Goal: Transaction & Acquisition: Purchase product/service

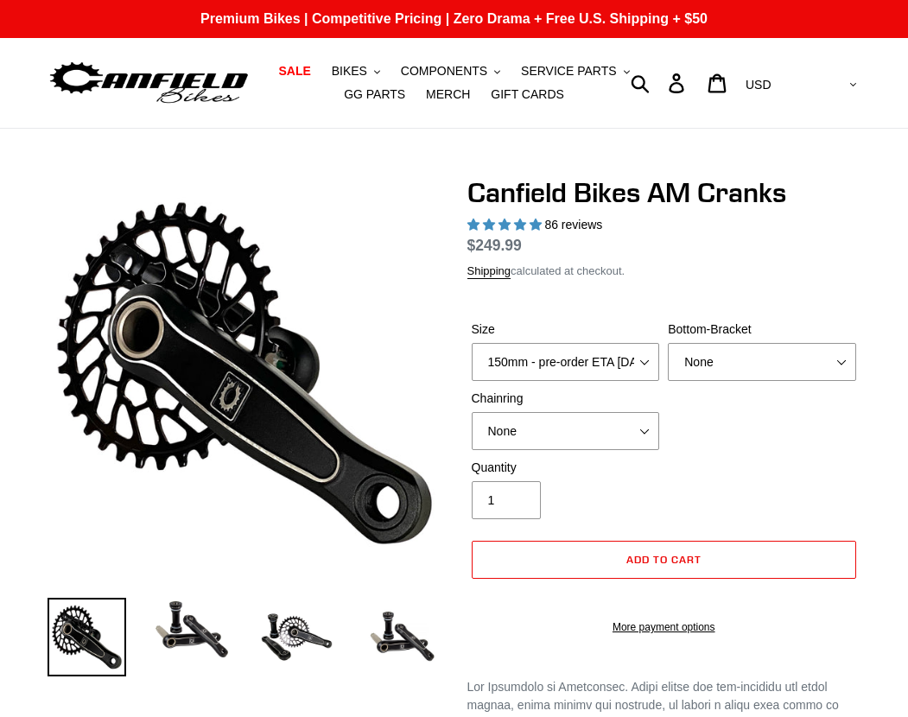
select select "highest-rating"
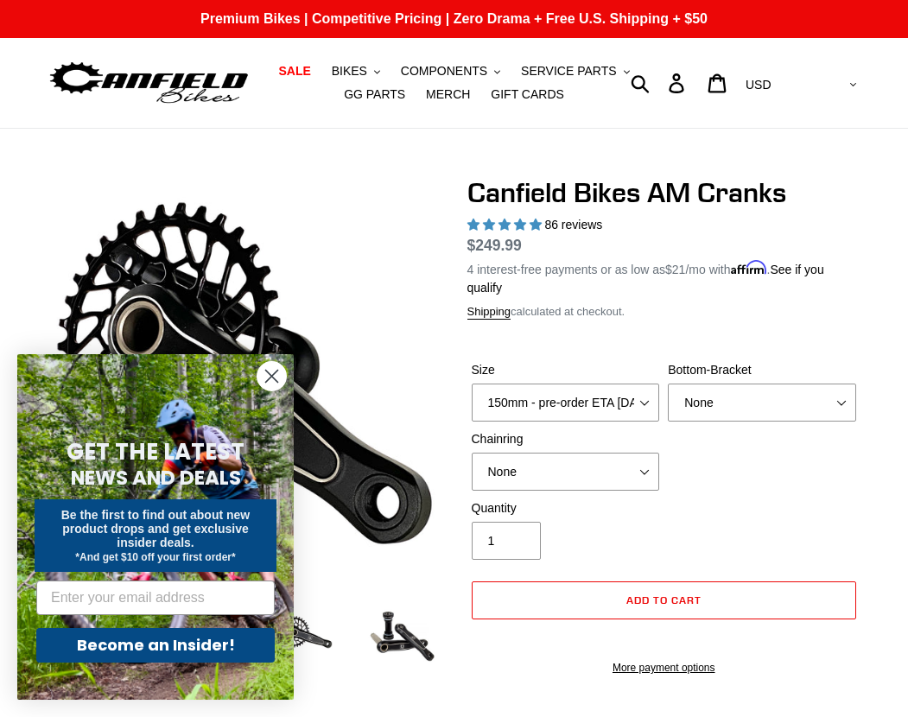
click at [271, 379] on circle "Close dialog" at bounding box center [271, 376] width 29 height 29
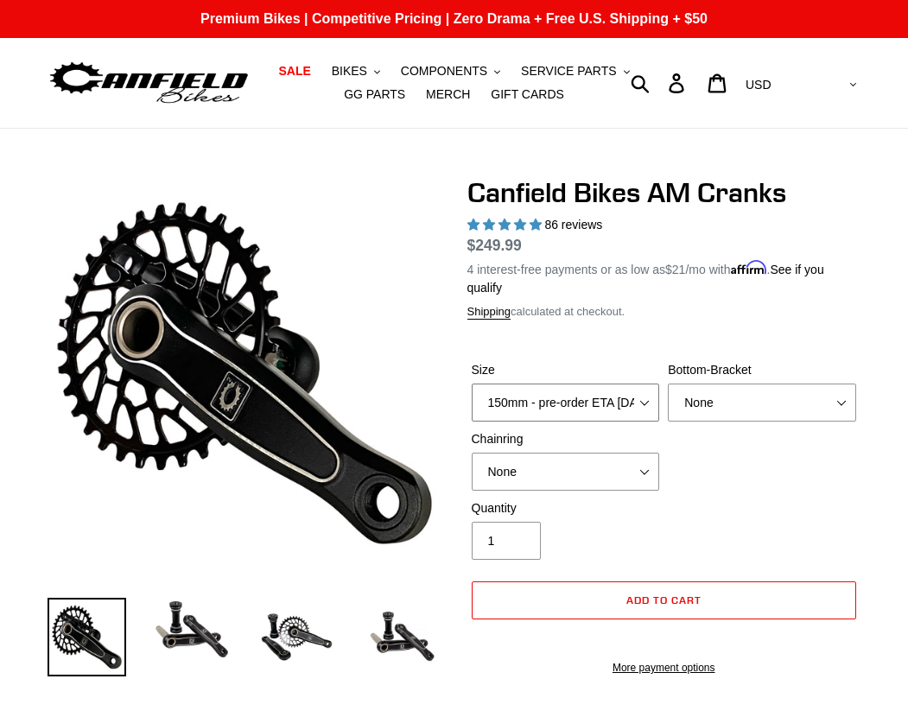
click at [648, 397] on select "150mm - pre-order ETA 9/30/25 155mm - pre-order ETA 9/30/25 160mm - pre-order E…" at bounding box center [566, 403] width 188 height 38
click at [853, 402] on select "None BSA Threaded 68/73mm Press Fit PF92" at bounding box center [762, 403] width 188 height 38
click at [657, 478] on select "None 30t Round (Boost 148) 30t Oval (Boost 148) 32t Round (Boost 148) 32t Oval …" at bounding box center [566, 472] width 188 height 38
click at [847, 478] on div "Size 150mm - pre-order ETA 9/30/25 155mm - pre-order ETA 9/30/25 160mm - pre-or…" at bounding box center [664, 430] width 394 height 138
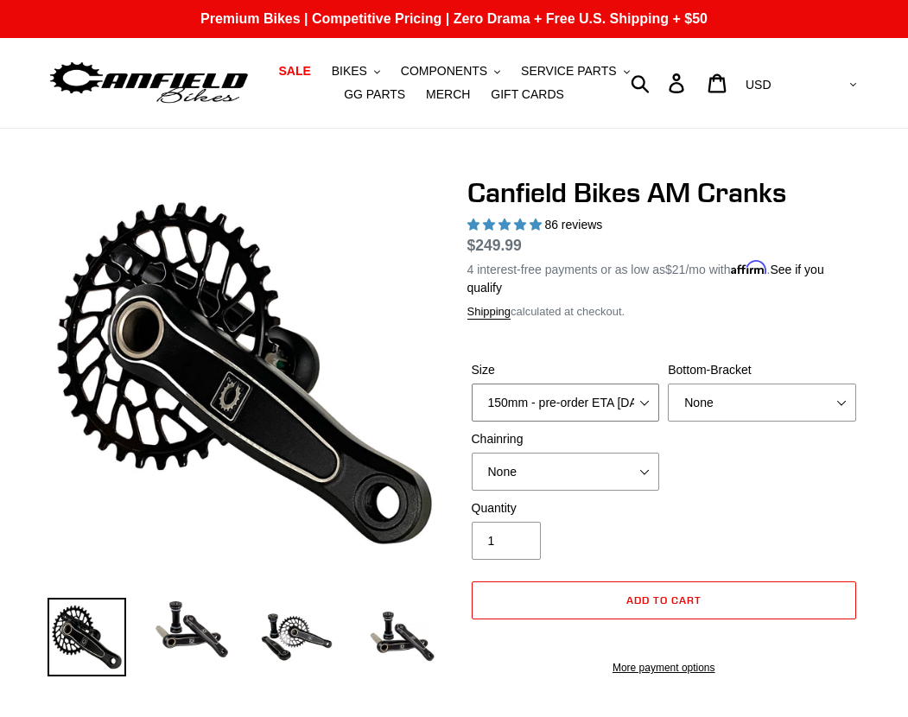
click at [644, 398] on select "150mm - pre-order ETA 9/30/25 155mm - pre-order ETA 9/30/25 160mm - pre-order E…" at bounding box center [566, 403] width 188 height 38
click at [776, 493] on div "Size 150mm - pre-order ETA 9/30/25 155mm - pre-order ETA 9/30/25 160mm - pre-or…" at bounding box center [664, 430] width 394 height 138
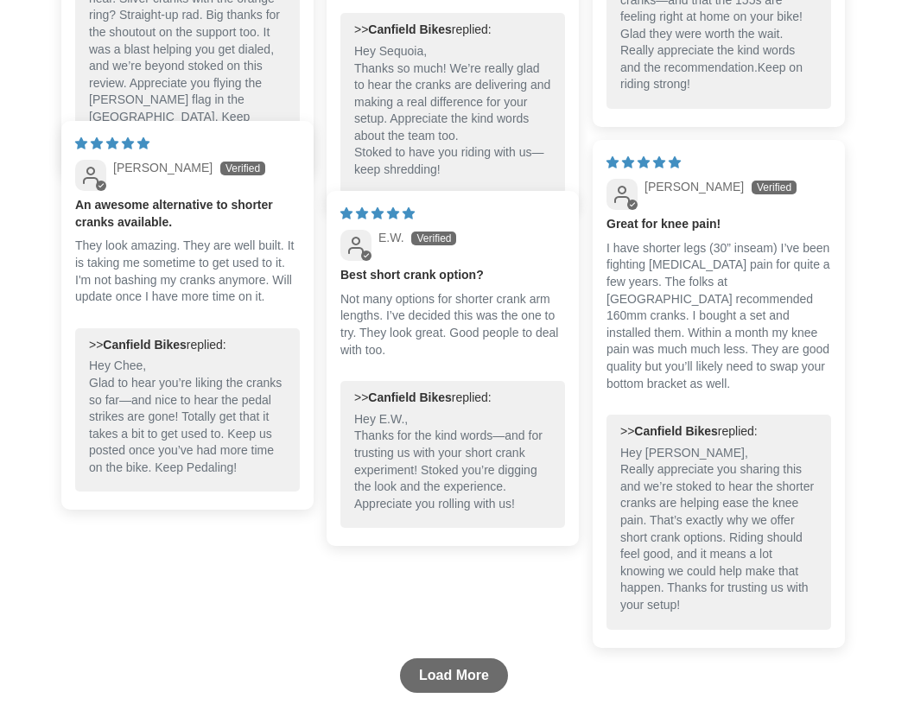
scroll to position [3208, 0]
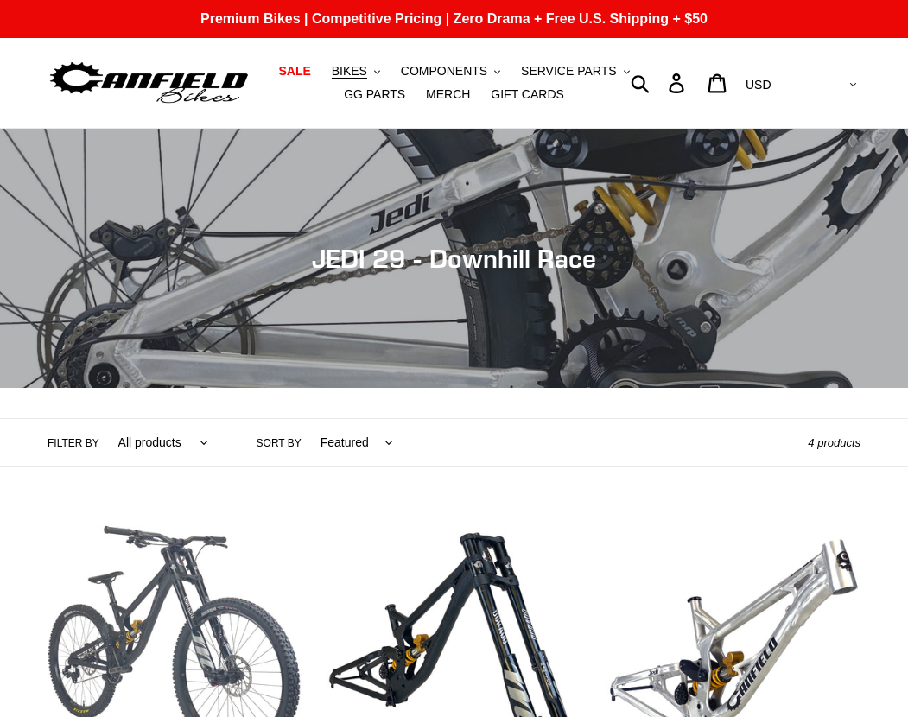
click at [269, 630] on link "JEDI 29 - Complete Bike" at bounding box center [175, 675] width 254 height 320
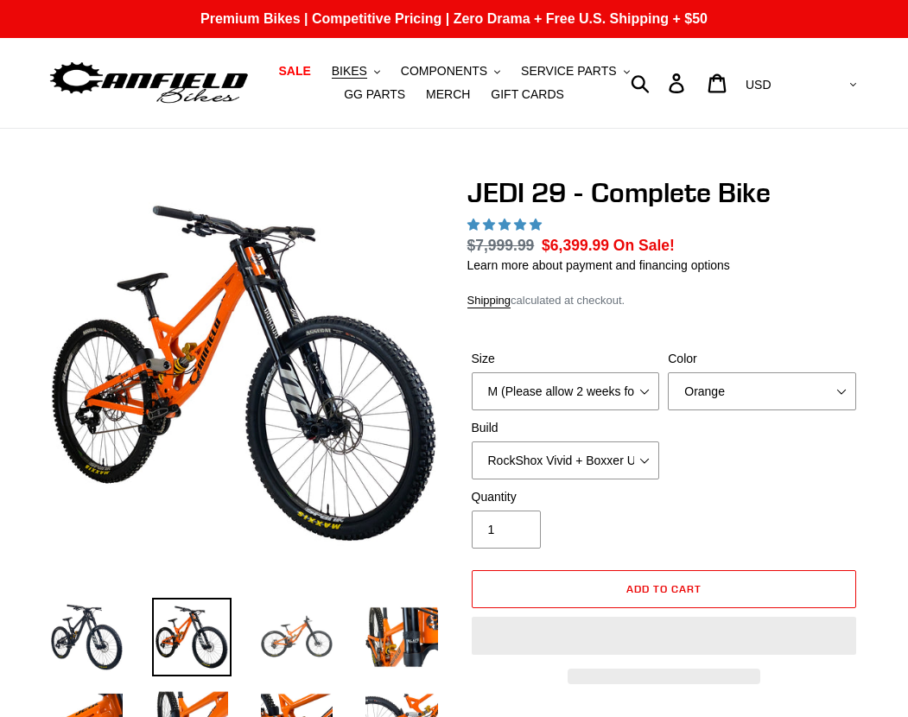
click at [281, 644] on img at bounding box center [296, 637] width 79 height 79
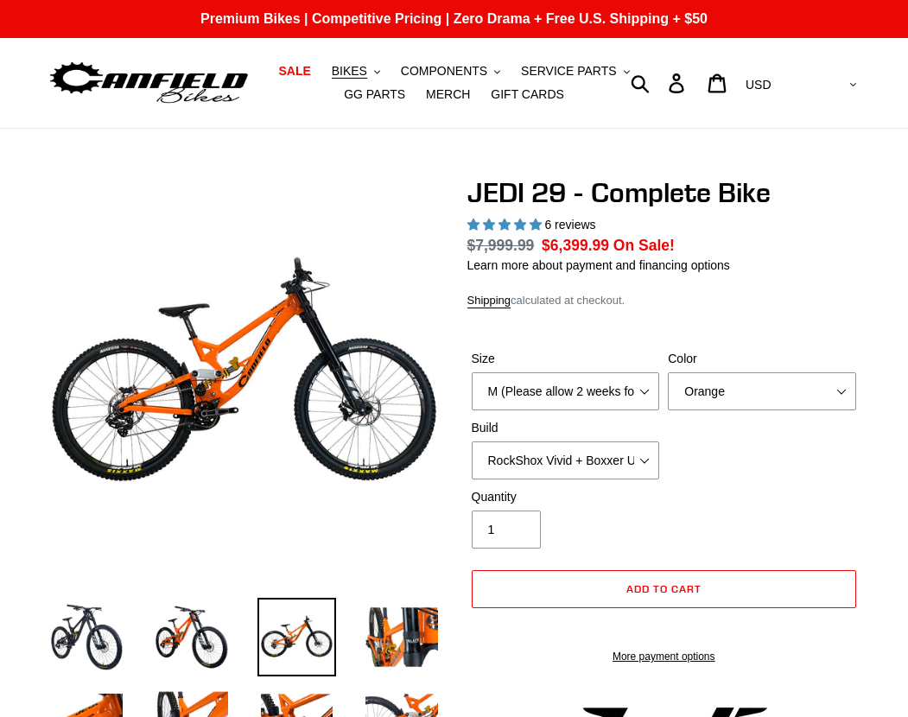
select select "highest-rating"
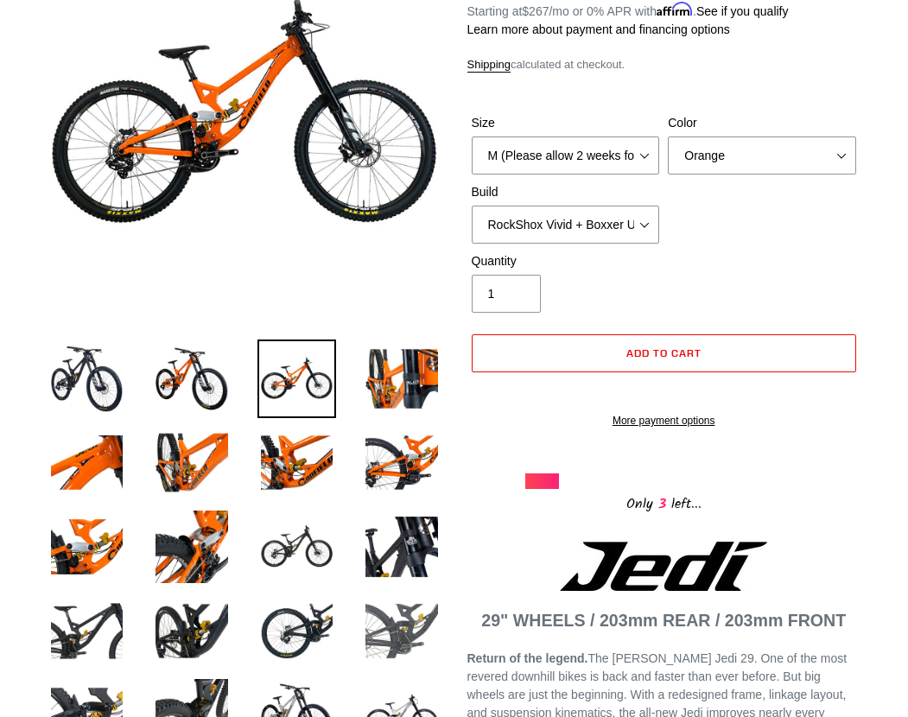
scroll to position [259, 0]
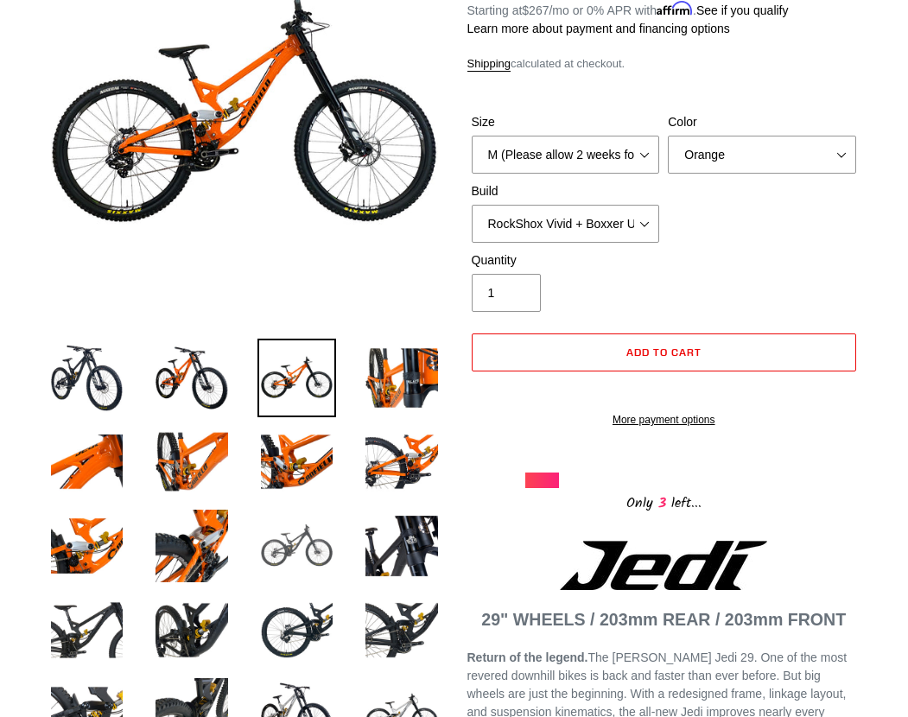
click at [327, 579] on img at bounding box center [296, 545] width 79 height 79
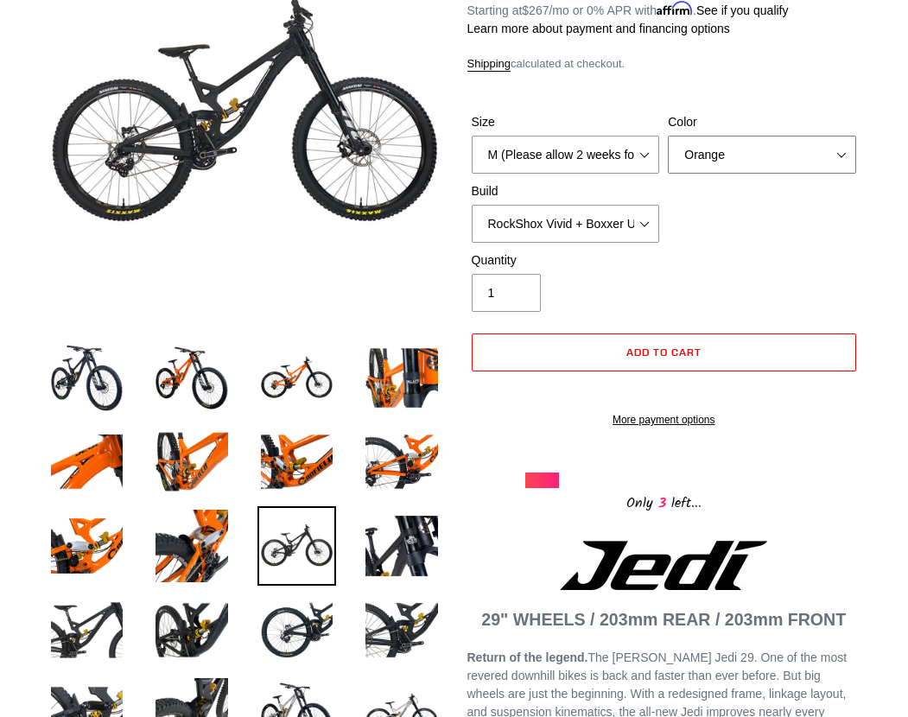
click at [707, 153] on select "Orange Stealth Black Raw" at bounding box center [762, 155] width 188 height 38
click at [668, 136] on select "Orange Stealth Black Raw" at bounding box center [762, 155] width 188 height 38
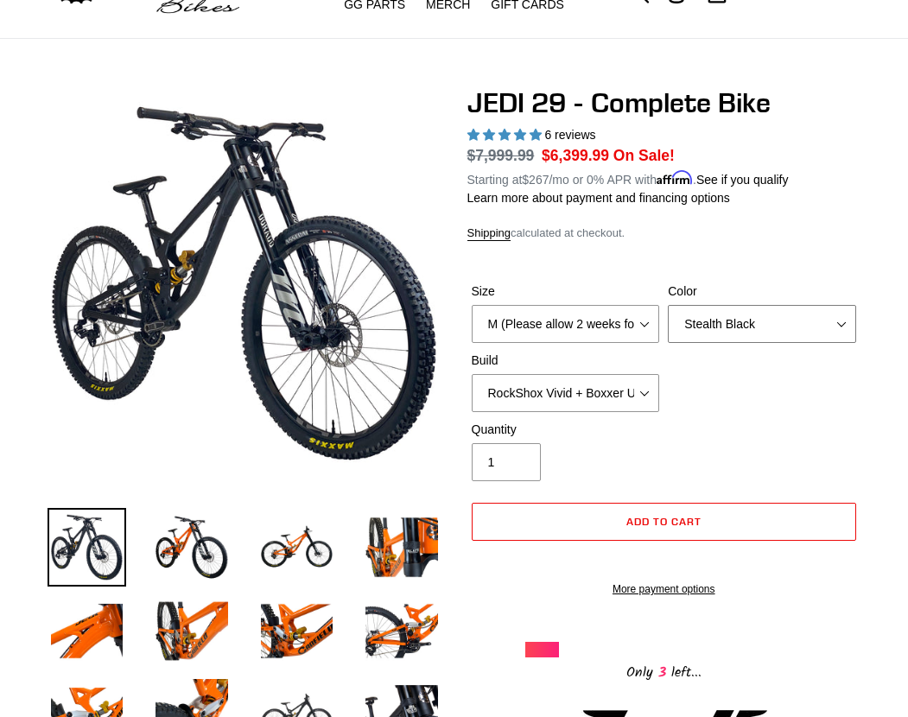
scroll to position [86, 0]
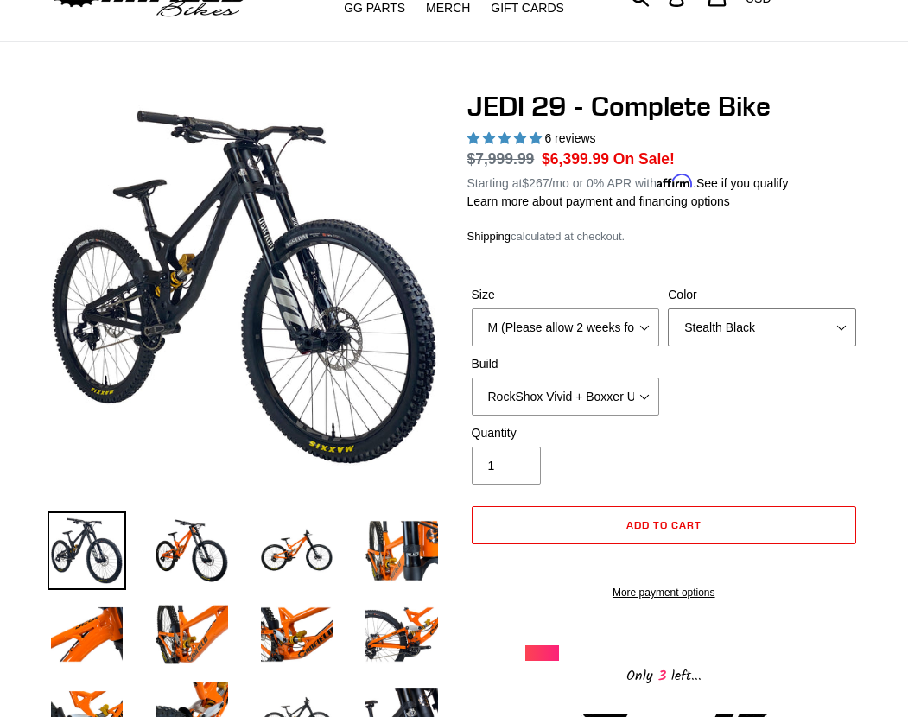
click at [727, 320] on select "Orange Stealth Black Raw" at bounding box center [762, 327] width 188 height 38
click at [668, 308] on select "Orange Stealth Black Raw" at bounding box center [762, 327] width 188 height 38
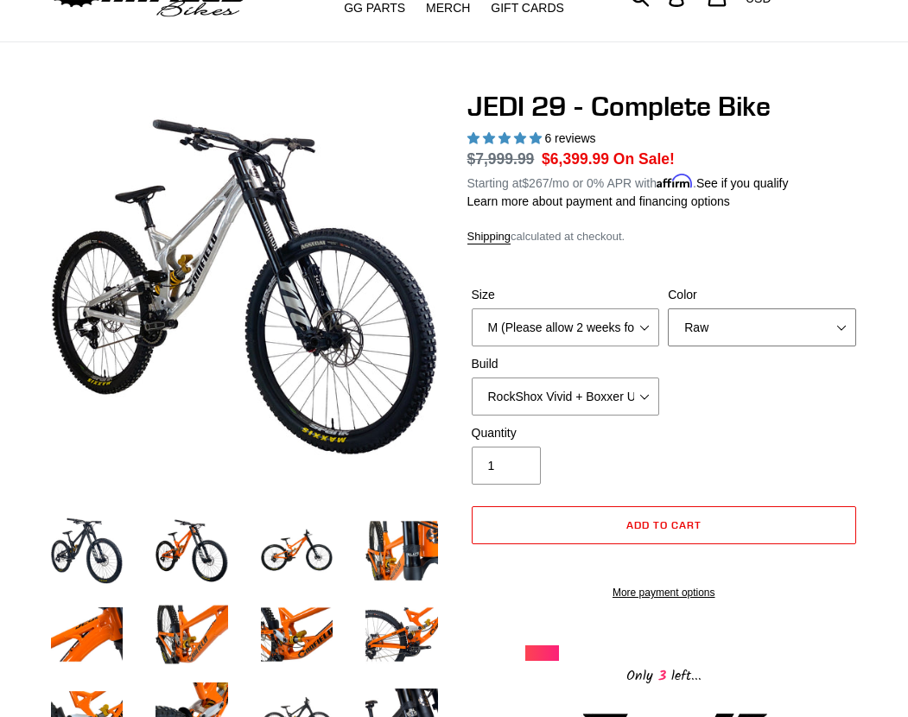
click at [701, 329] on select "Orange Stealth Black Raw" at bounding box center [762, 327] width 188 height 38
select select "Orange"
click at [668, 308] on select "Orange Stealth Black Raw" at bounding box center [762, 327] width 188 height 38
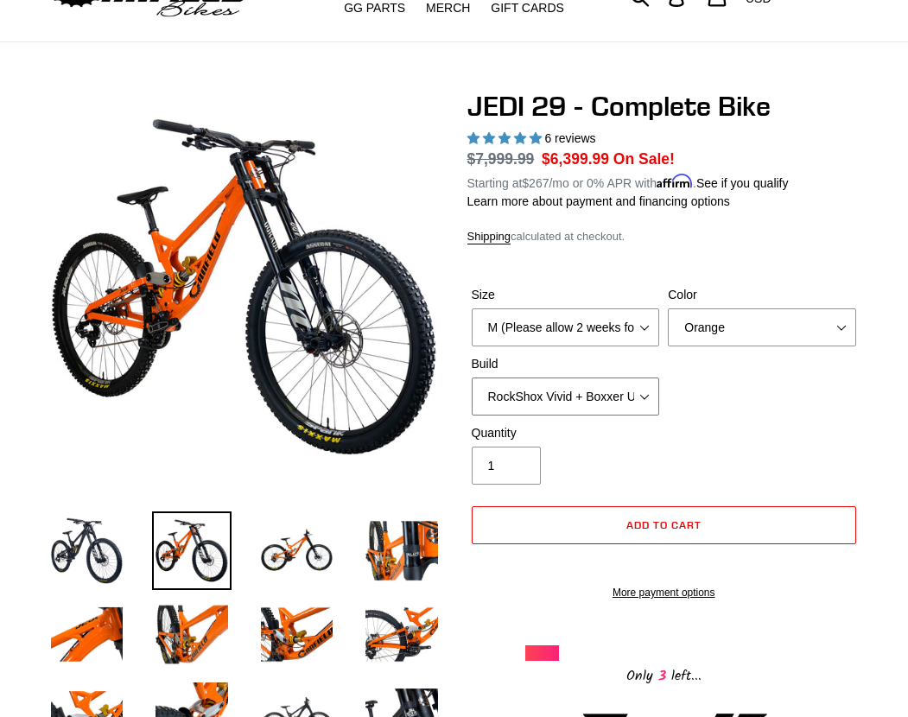
click at [567, 392] on select "RockShox Vivid + Boxxer ULT RC2 C3 200 + SRAM XO RockShox Vivid + Boxxer ULT RC…" at bounding box center [566, 396] width 188 height 38
click at [472, 377] on select "RockShox Vivid + Boxxer ULT RC2 C3 200 + SRAM XO RockShox Vivid + Boxxer ULT RC…" at bounding box center [566, 396] width 188 height 38
click at [606, 394] on select "RockShox Vivid + Boxxer ULT RC2 C3 200 + SRAM XO RockShox Vivid + Boxxer ULT RC…" at bounding box center [566, 396] width 188 height 38
click at [472, 377] on select "RockShox Vivid + Boxxer ULT RC2 C3 200 + SRAM XO RockShox Vivid + Boxxer ULT RC…" at bounding box center [566, 396] width 188 height 38
click at [601, 390] on select "RockShox Vivid + Boxxer ULT RC2 C3 200 + SRAM XO RockShox Vivid + Boxxer ULT RC…" at bounding box center [566, 396] width 188 height 38
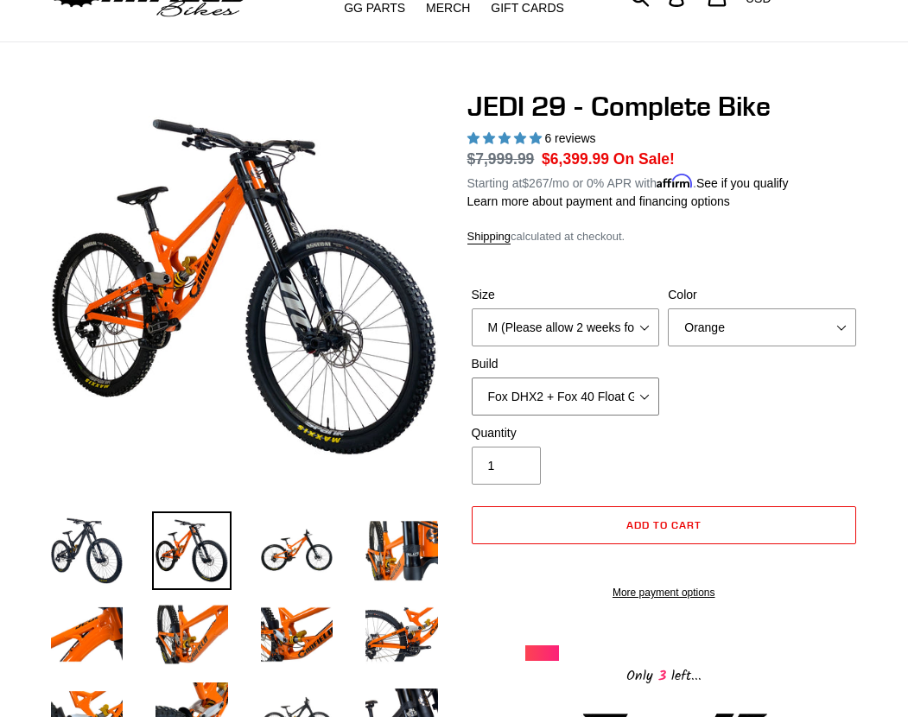
click at [472, 377] on select "RockShox Vivid + Boxxer ULT RC2 C3 200 + SRAM XO RockShox Vivid + Boxxer ULT RC…" at bounding box center [566, 396] width 188 height 38
click at [605, 400] on select "RockShox Vivid + Boxxer ULT RC2 C3 200 + SRAM XO RockShox Vivid + Boxxer ULT RC…" at bounding box center [566, 396] width 188 height 38
click at [472, 377] on select "RockShox Vivid + Boxxer ULT RC2 C3 200 + SRAM XO RockShox Vivid + Boxxer ULT RC…" at bounding box center [566, 396] width 188 height 38
click at [602, 395] on select "RockShox Vivid + Boxxer ULT RC2 C3 200 + SRAM XO RockShox Vivid + Boxxer ULT RC…" at bounding box center [566, 396] width 188 height 38
select select "RockShox Vivid + Boxxer ULT RC2 C3 200 + SRAM XO"
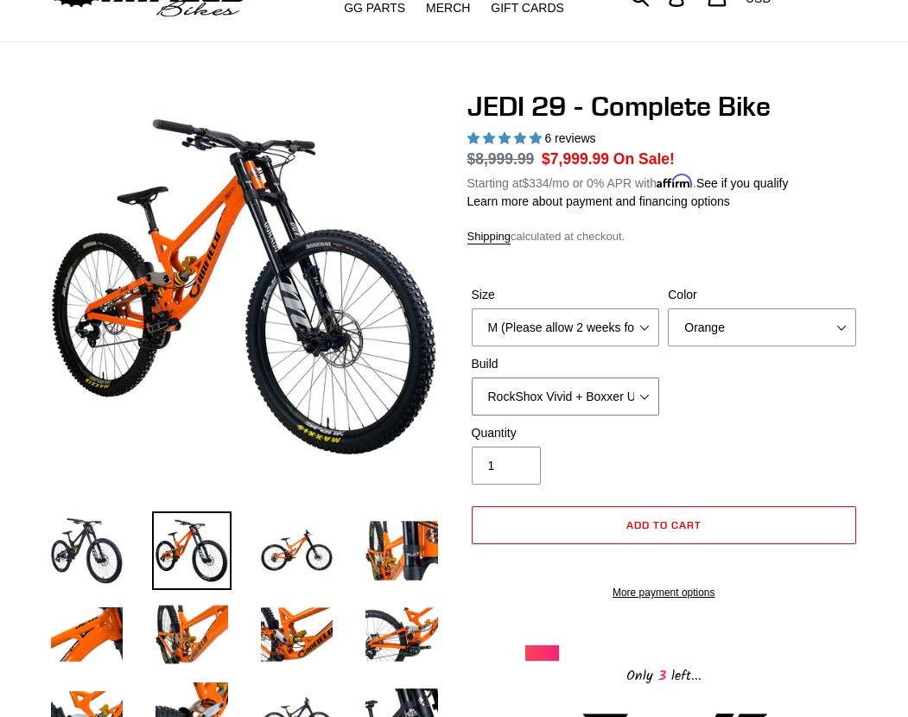
click at [472, 377] on select "RockShox Vivid + Boxxer ULT RC2 C3 200 + SRAM XO RockShox Vivid + Boxxer ULT RC…" at bounding box center [566, 396] width 188 height 38
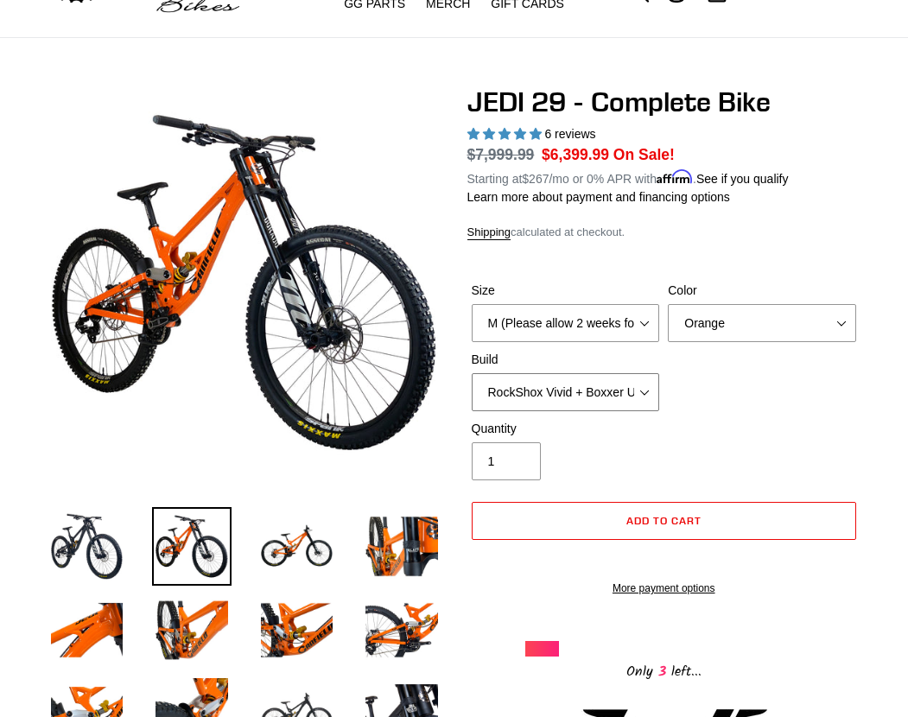
scroll to position [86, 0]
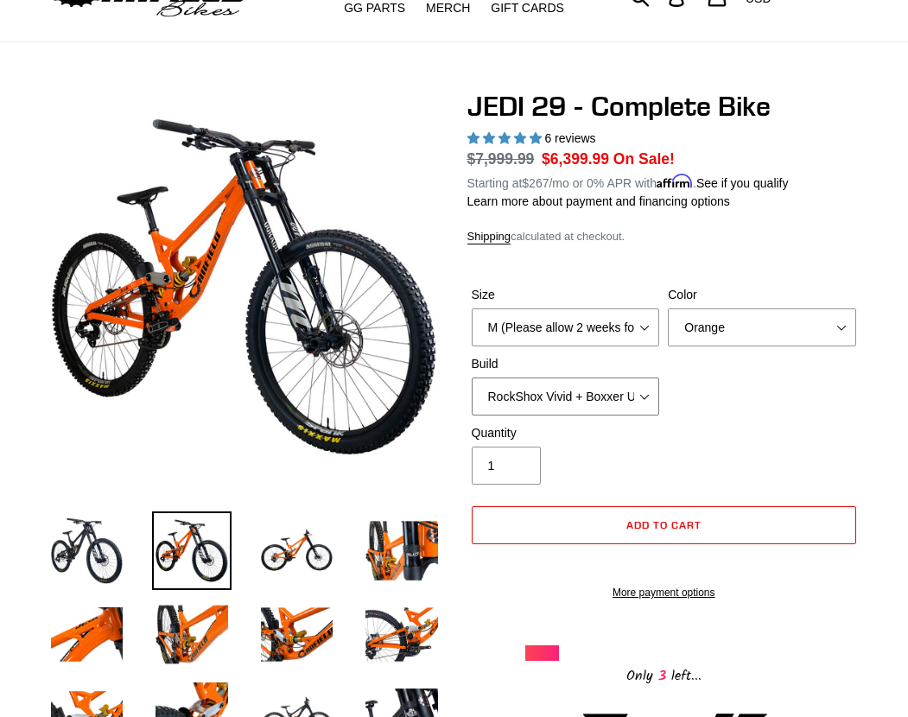
click at [569, 392] on select "RockShox Vivid + Boxxer ULT RC2 C3 200 + SRAM XO RockShox Vivid + Boxxer ULT RC…" at bounding box center [566, 396] width 188 height 38
click at [574, 332] on select "M (Please allow 2 weeks for delivery) L (Please allow 2 weeks for delivery) XL …" at bounding box center [566, 327] width 188 height 38
click at [733, 409] on div "Size M (Please allow 2 weeks for delivery) L (Please allow 2 weeks for delivery…" at bounding box center [664, 355] width 394 height 138
click at [619, 377] on select "RockShox Vivid + Boxxer ULT RC2 C3 200 + SRAM XO RockShox Vivid + Boxxer ULT RC…" at bounding box center [566, 396] width 188 height 38
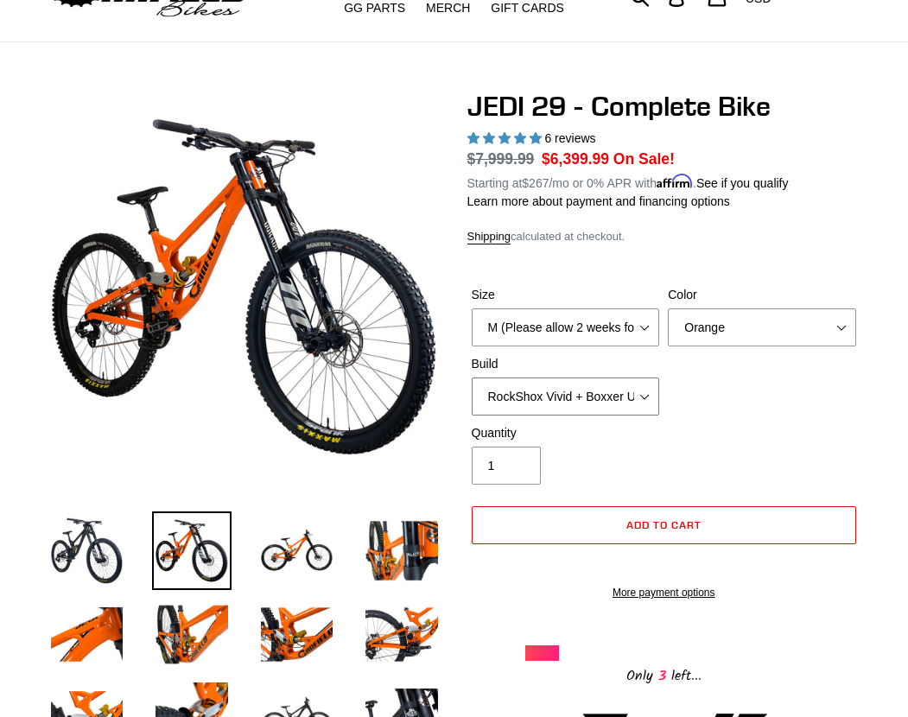
click at [472, 377] on select "RockShox Vivid + Boxxer ULT RC2 C3 200 + SRAM XO RockShox Vivid + Boxxer ULT RC…" at bounding box center [566, 396] width 188 height 38
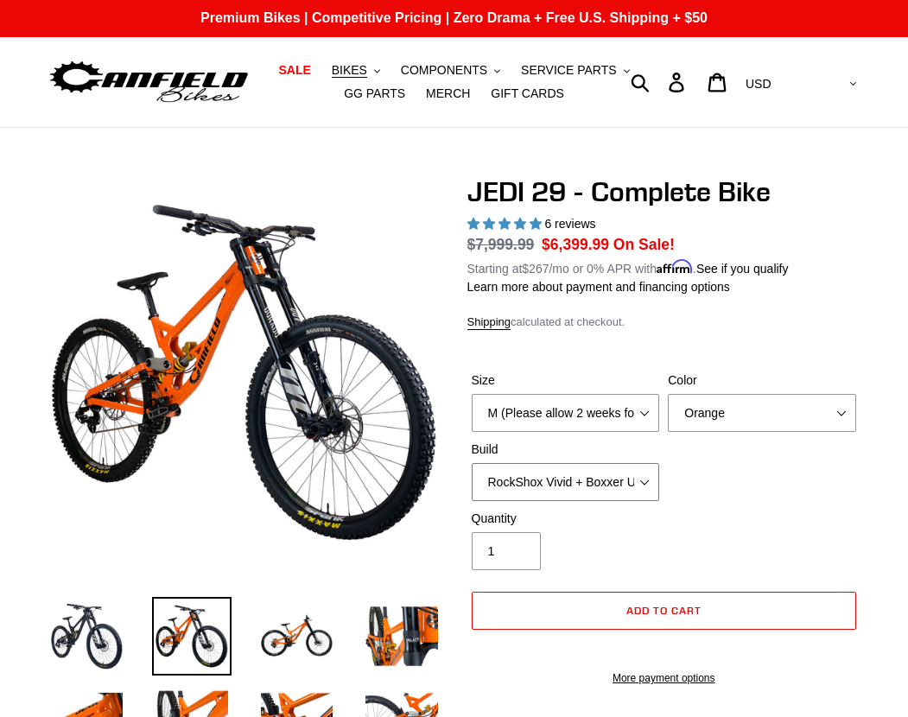
scroll to position [0, 0]
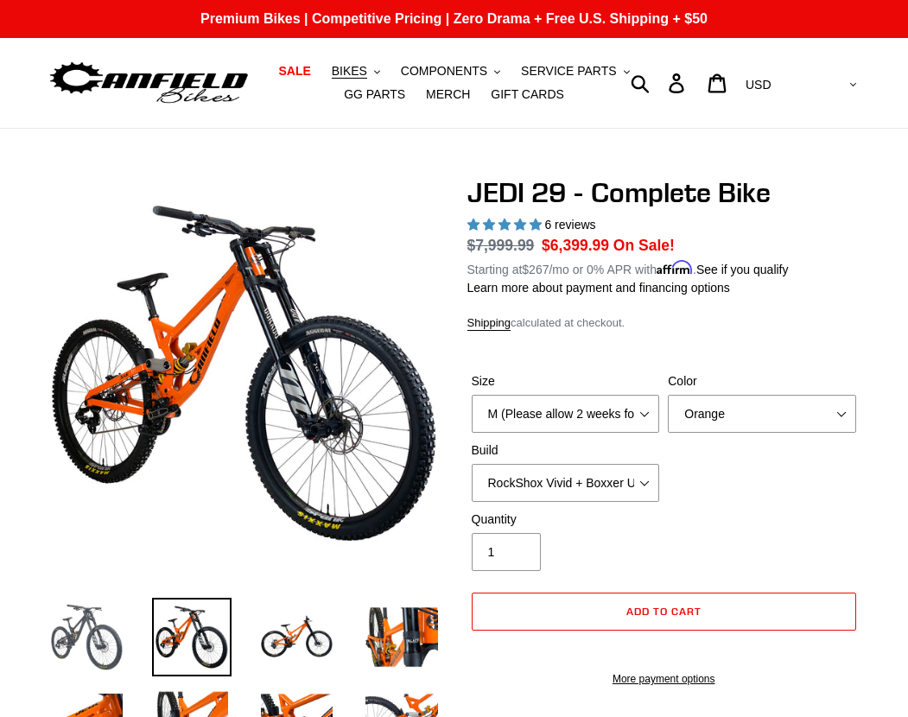
click at [52, 622] on img at bounding box center [87, 637] width 79 height 79
